Goal: Find specific page/section: Find specific page/section

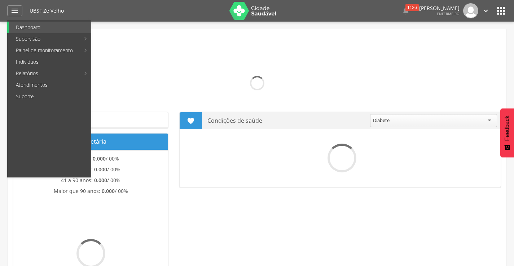
click at [21, 59] on link "Indivíduos" at bounding box center [50, 62] width 82 height 12
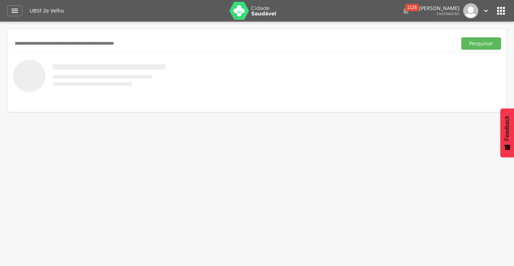
click at [39, 44] on input "text" at bounding box center [233, 43] width 441 height 12
type input "**********"
click at [461, 37] on button "Pesquisar" at bounding box center [481, 43] width 40 height 12
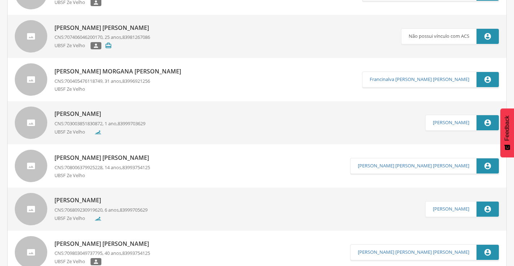
scroll to position [180, 0]
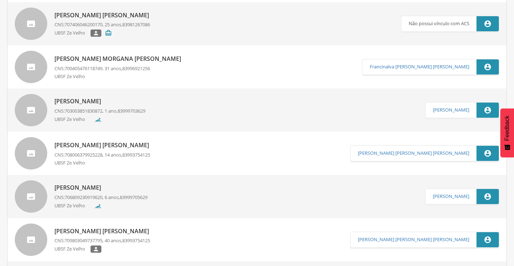
click at [138, 115] on div "[PERSON_NAME] CNS: 703003851830872 , 1 ano, 83999703629 UBSF Ze Velho" at bounding box center [99, 110] width 91 height 30
type input "**********"
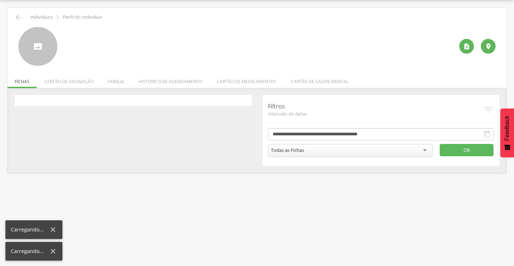
scroll to position [22, 0]
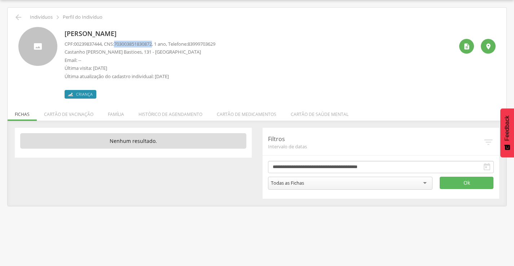
drag, startPoint x: 119, startPoint y: 44, endPoint x: 158, endPoint y: 44, distance: 39.3
click at [152, 44] on span "703003851830872" at bounding box center [133, 44] width 38 height 6
click at [18, 19] on icon "" at bounding box center [18, 17] width 9 height 9
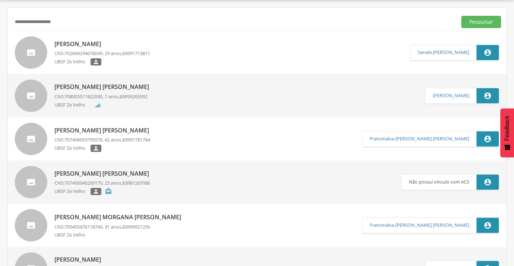
drag, startPoint x: 81, startPoint y: 24, endPoint x: 0, endPoint y: 24, distance: 81.1
click at [0, 24] on div " Supervisão  Distritos  Ubs Coordenador: - Queimadas / PB Intervalo de Tempo…" at bounding box center [257, 133] width 514 height 266
click at [471, 28] on button "Pesquisar" at bounding box center [481, 22] width 40 height 12
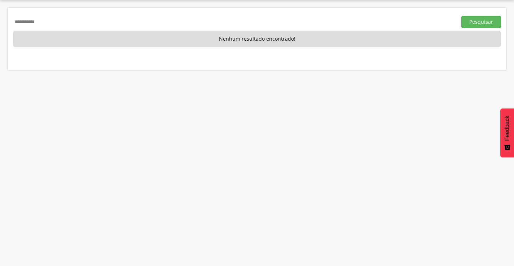
drag, startPoint x: 46, startPoint y: 21, endPoint x: 5, endPoint y: 21, distance: 41.4
click at [5, 21] on div " Supervisão  Distritos  Ubs Coordenador: - Queimadas / PB Intervalo de Tempo…" at bounding box center [257, 133] width 514 height 266
type input "**********"
click at [461, 16] on button "Pesquisar" at bounding box center [481, 22] width 40 height 12
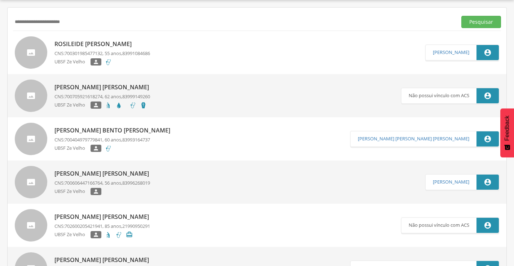
click at [93, 42] on p "Rosileide [PERSON_NAME]" at bounding box center [102, 44] width 96 height 8
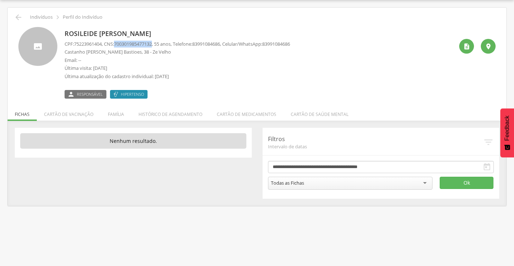
drag, startPoint x: 119, startPoint y: 44, endPoint x: 159, endPoint y: 45, distance: 39.3
click at [159, 45] on p "CPF: 75223961404 , CNS: [PHONE_NUMBER] , 55 anos, Telefone: [PHONE_NUMBER] , Ce…" at bounding box center [177, 44] width 225 height 7
